Goal: Task Accomplishment & Management: Manage account settings

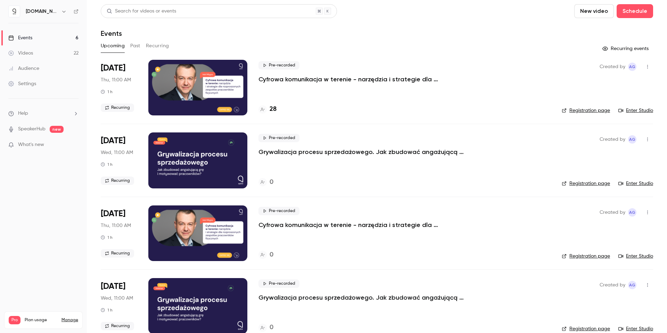
click at [136, 46] on button "Past" at bounding box center [135, 45] width 10 height 11
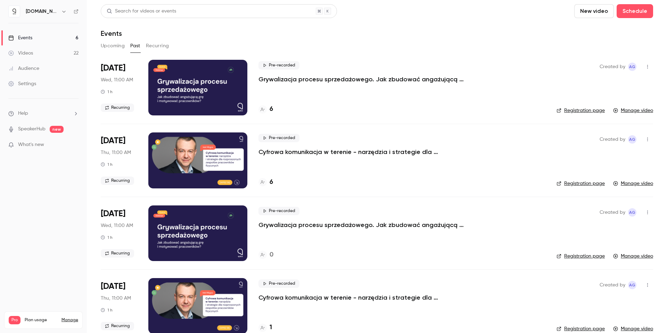
click at [288, 151] on p "Cyfrowa komunikacja w terenie - narzędzia i strategie dla rozproszonych zespołó…" at bounding box center [362, 152] width 208 height 8
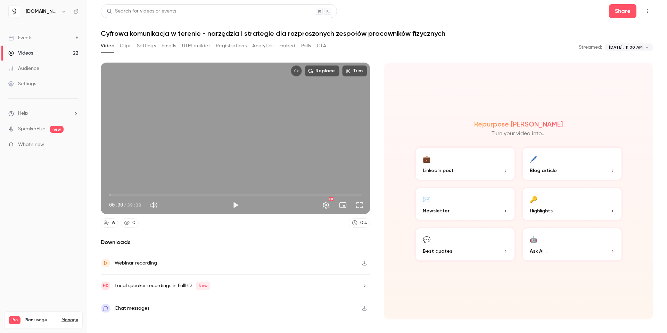
click at [240, 48] on button "Registrations" at bounding box center [231, 45] width 31 height 11
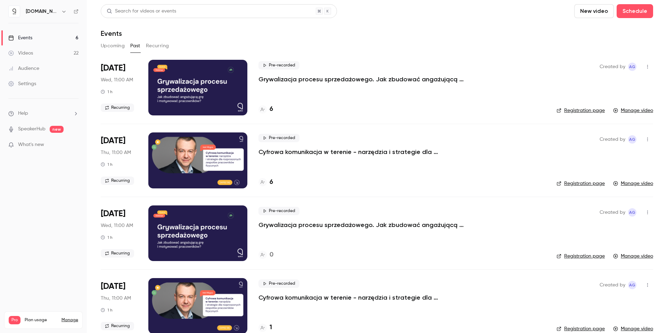
click at [645, 140] on icon "button" at bounding box center [648, 139] width 6 height 5
drag, startPoint x: 596, startPoint y: 213, endPoint x: 487, endPoint y: 195, distance: 110.2
click at [487, 195] on div "Share Duplicate Cancel event Delete" at bounding box center [333, 166] width 667 height 333
click at [290, 79] on div at bounding box center [333, 166] width 667 height 333
click at [225, 81] on div at bounding box center [197, 88] width 99 height 56
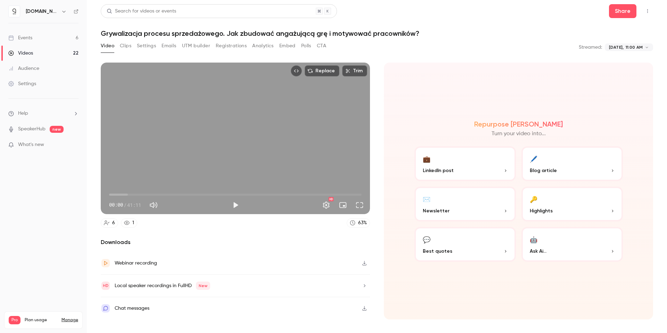
click at [225, 47] on button "Registrations" at bounding box center [231, 45] width 31 height 11
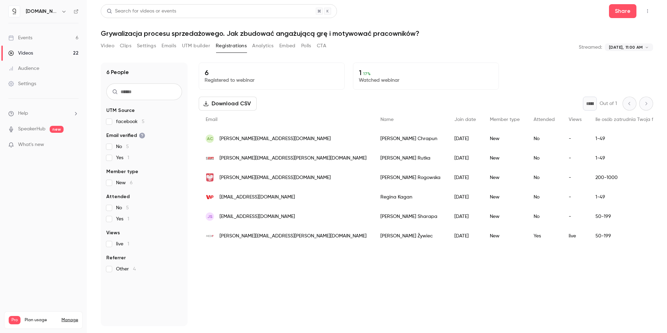
click at [260, 47] on button "Analytics" at bounding box center [263, 45] width 22 height 11
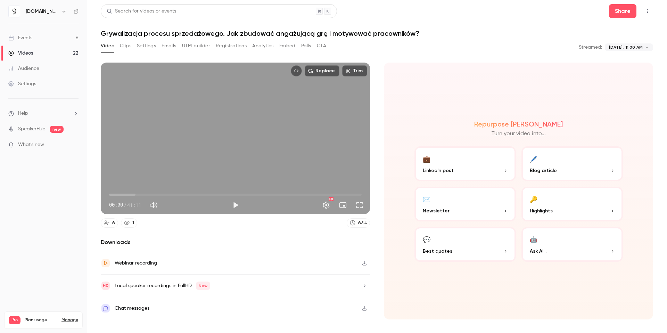
click at [257, 46] on button "Analytics" at bounding box center [263, 45] width 22 height 11
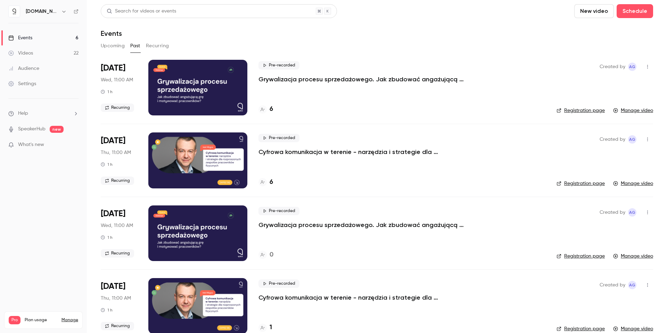
click at [116, 43] on button "Upcoming" at bounding box center [113, 45] width 24 height 11
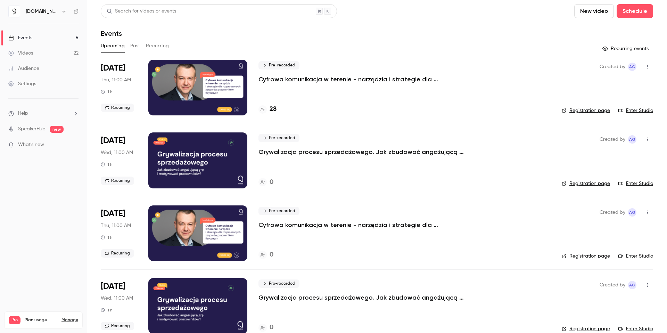
click at [273, 109] on h4 "28" at bounding box center [273, 109] width 7 height 9
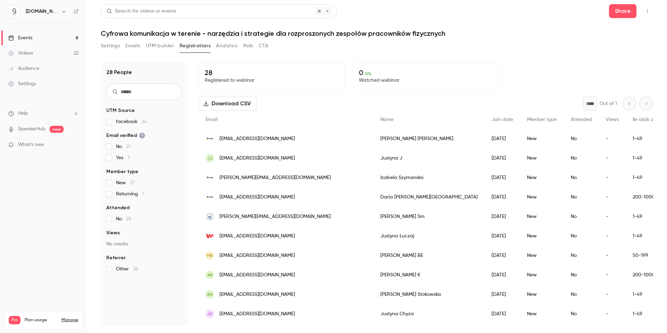
click at [224, 48] on button "Analytics" at bounding box center [227, 45] width 22 height 11
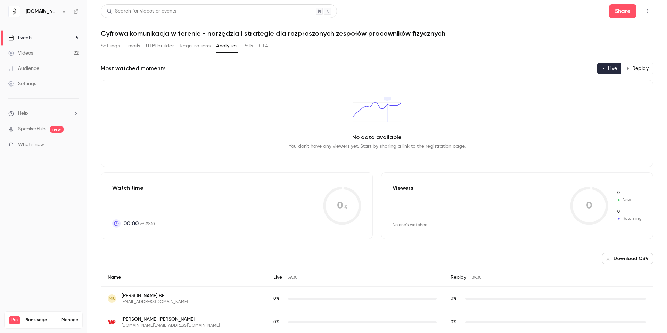
click at [199, 46] on button "Registrations" at bounding box center [195, 45] width 31 height 11
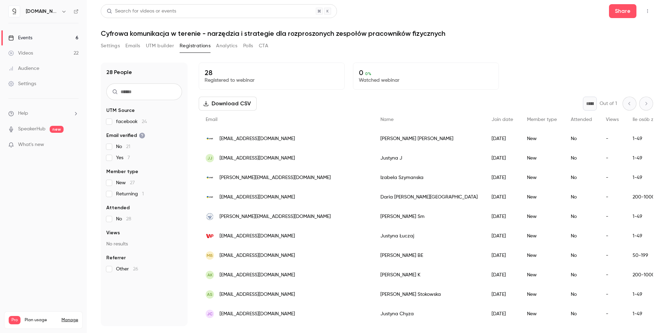
click at [112, 47] on button "Settings" at bounding box center [110, 45] width 19 height 11
click at [73, 41] on link "Events 6" at bounding box center [43, 37] width 87 height 15
